Goal: Information Seeking & Learning: Learn about a topic

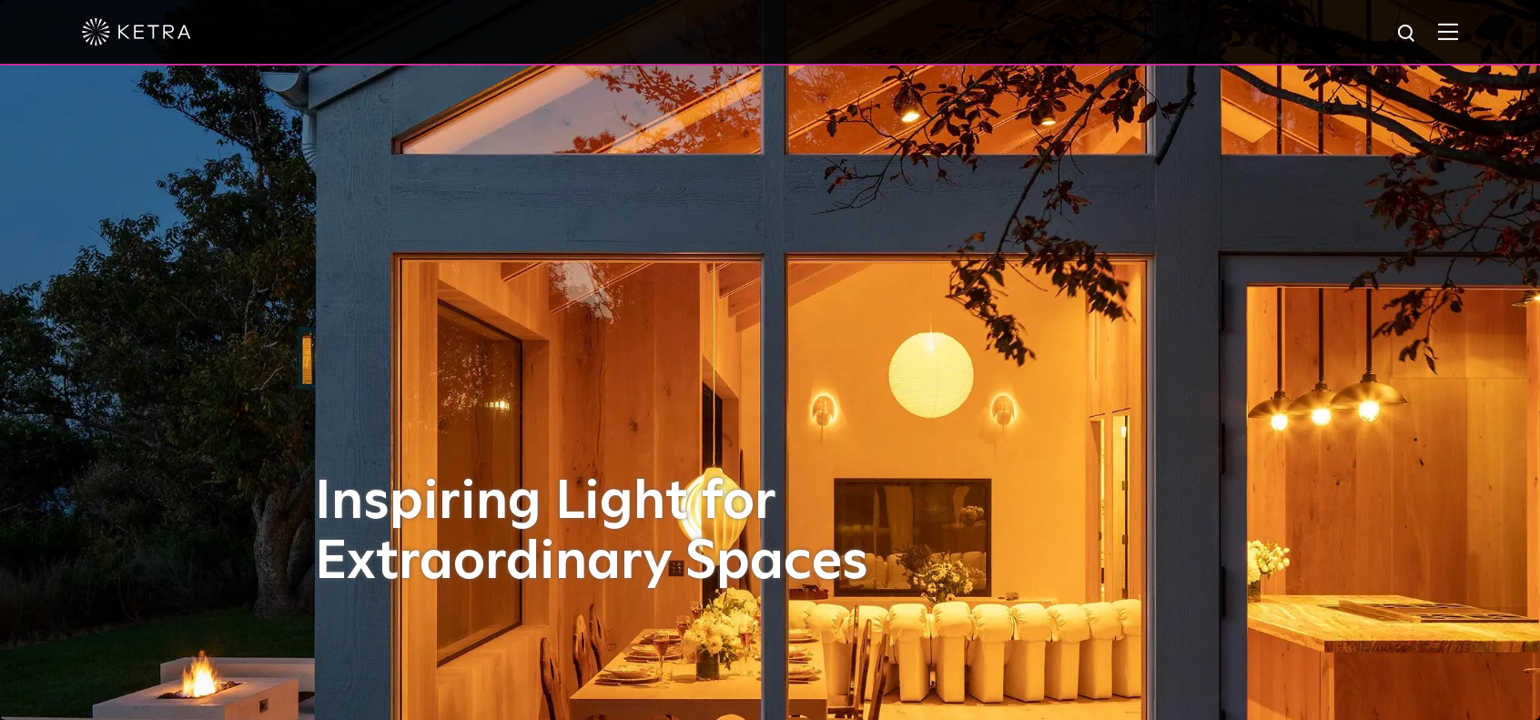
click at [1458, 40] on img at bounding box center [1448, 31] width 20 height 17
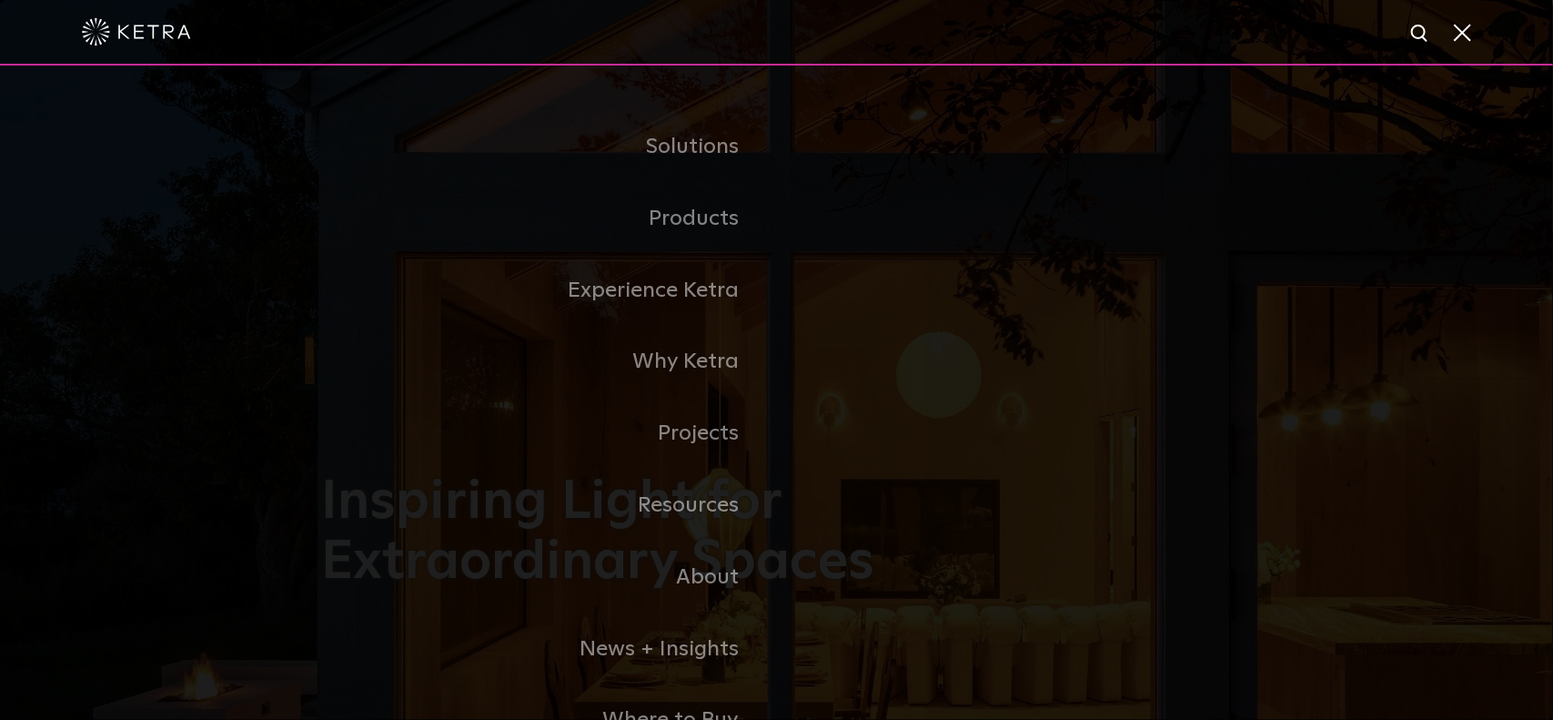
click at [0, 0] on link "Commercial Products" at bounding box center [0, 0] width 0 height 0
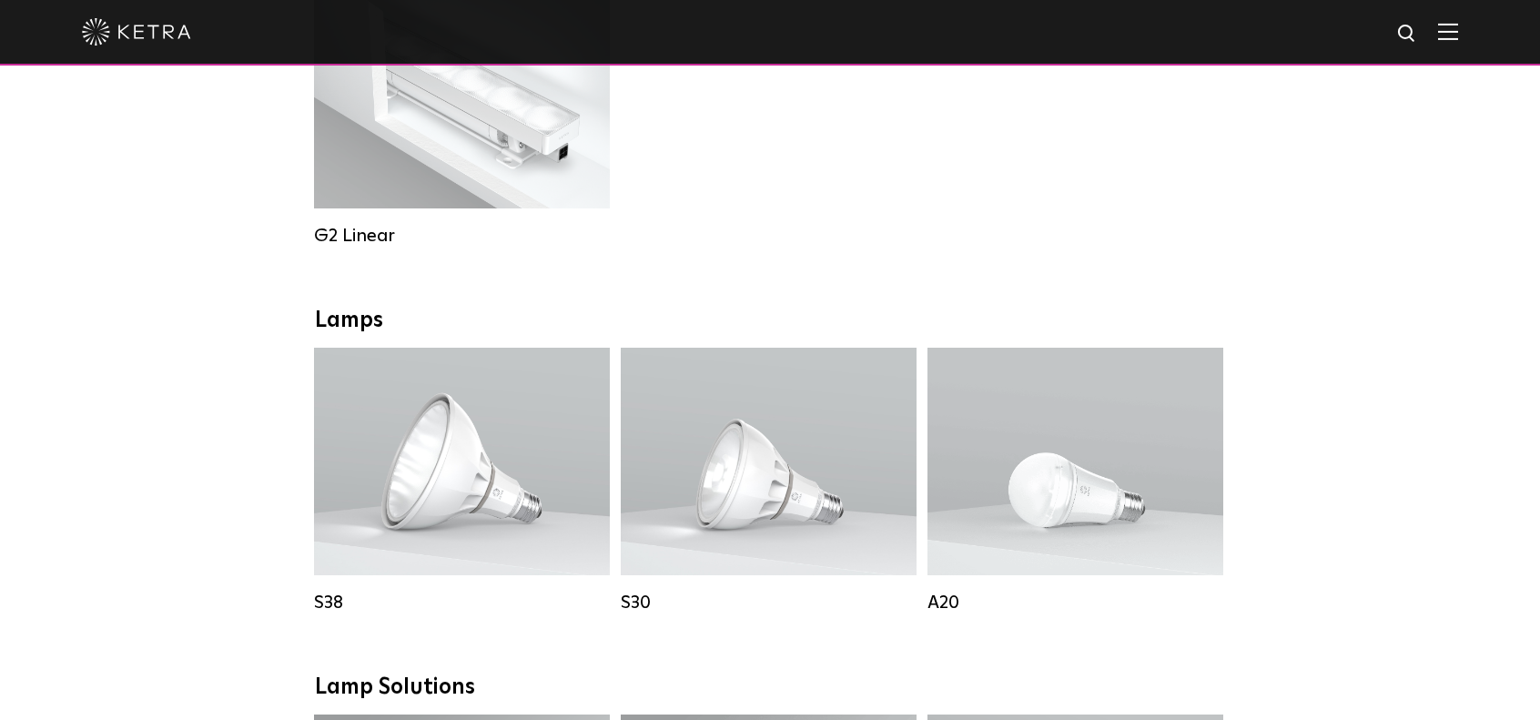
scroll to position [1274, 0]
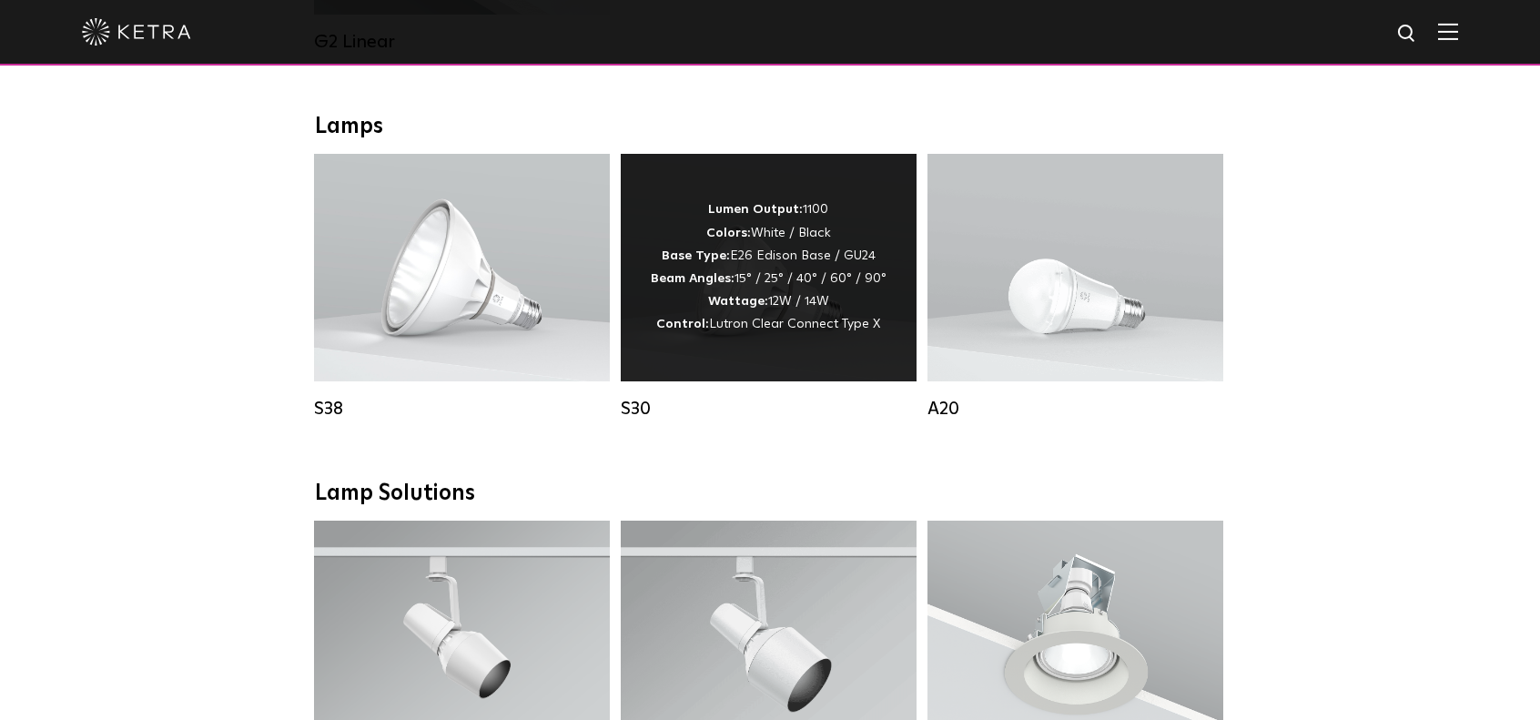
click at [732, 330] on span "Lutron Clear Connect Type X" at bounding box center [794, 324] width 171 height 13
